Goal: Entertainment & Leisure: Consume media (video, audio)

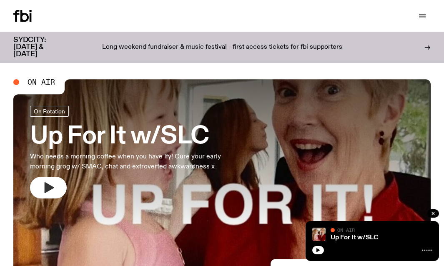
click at [46, 187] on icon "button" at bounding box center [50, 187] width 10 height 11
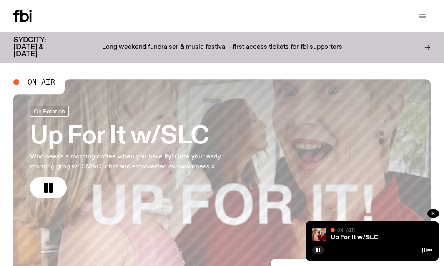
click at [423, 7] on div "Schedule Explore Read Volunteer Newsletter Support Us" at bounding box center [222, 16] width 444 height 32
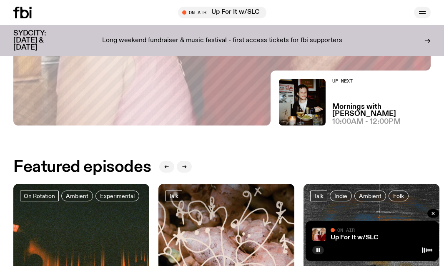
scroll to position [204, 0]
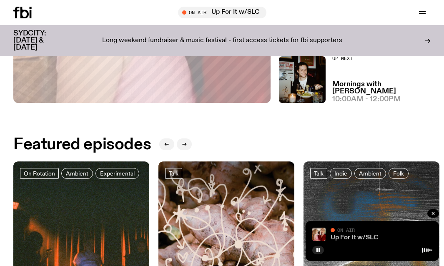
click at [337, 238] on link "Up For It w/SLC" at bounding box center [355, 237] width 48 height 7
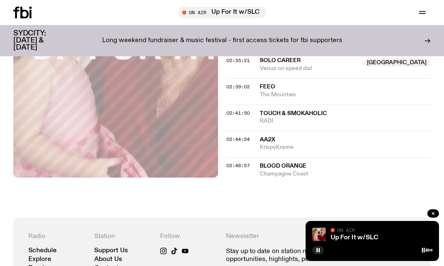
scroll to position [1206, 0]
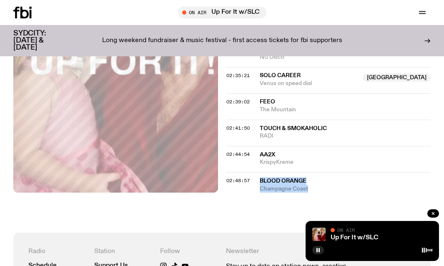
drag, startPoint x: 341, startPoint y: 104, endPoint x: 258, endPoint y: 175, distance: 109.7
click at [258, 175] on div "02:48:57 Blood Orange Champagne Coast" at bounding box center [328, 182] width 205 height 20
copy div "Blood Orange Champagne Coast"
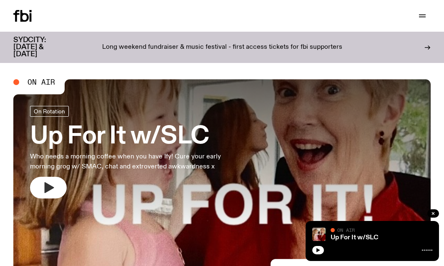
click at [60, 184] on button "button" at bounding box center [48, 188] width 37 height 22
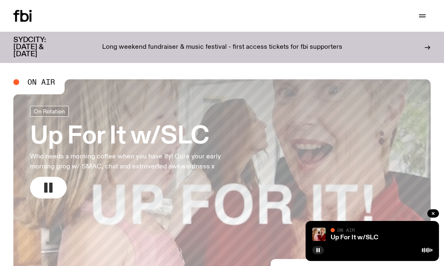
click at [47, 186] on rect "button" at bounding box center [45, 188] width 3 height 10
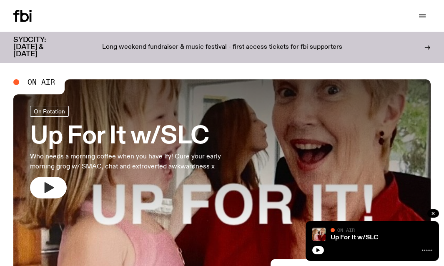
click at [58, 180] on button "button" at bounding box center [48, 188] width 37 height 22
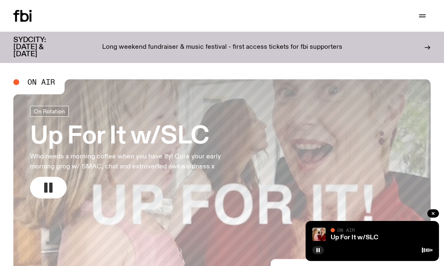
click at [54, 192] on icon "button" at bounding box center [48, 187] width 13 height 13
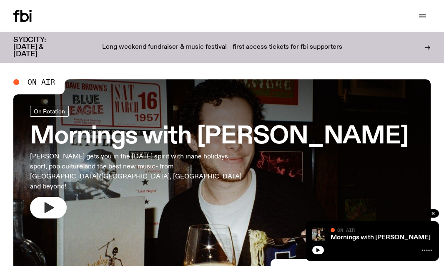
click at [59, 197] on button "button" at bounding box center [48, 208] width 37 height 22
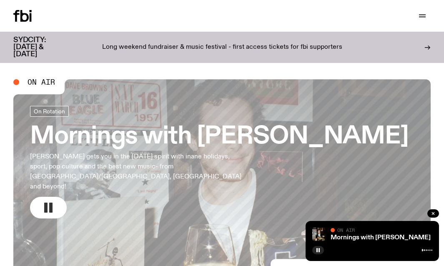
click at [60, 197] on button "button" at bounding box center [48, 208] width 37 height 22
